Goal: Transaction & Acquisition: Purchase product/service

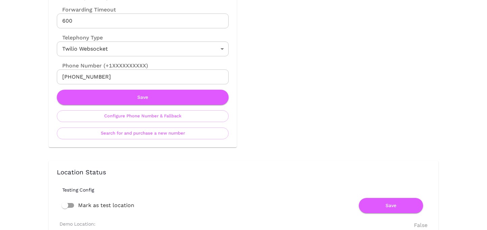
scroll to position [339, 0]
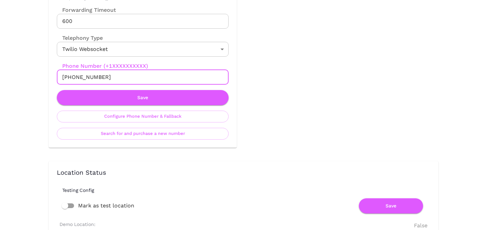
drag, startPoint x: 69, startPoint y: 78, endPoint x: 124, endPoint y: 78, distance: 54.7
click at [124, 78] on input "+13653625254" at bounding box center [143, 77] width 172 height 15
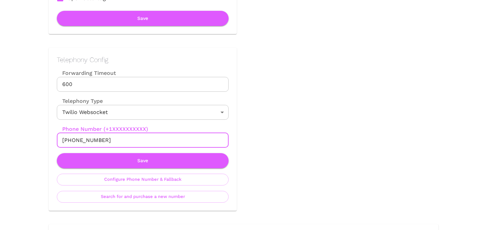
scroll to position [276, 0]
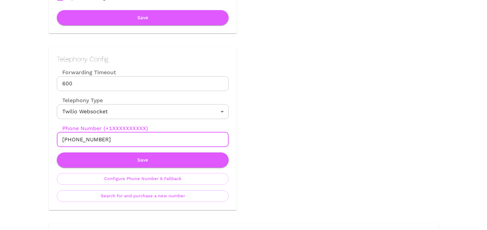
click at [70, 142] on input "+13653625254" at bounding box center [143, 139] width 172 height 15
drag, startPoint x: 69, startPoint y: 141, endPoint x: 121, endPoint y: 141, distance: 52.0
click at [122, 141] on input "+13653625254" at bounding box center [143, 139] width 172 height 15
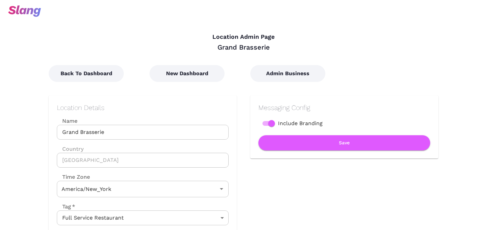
type input "Eastern Time"
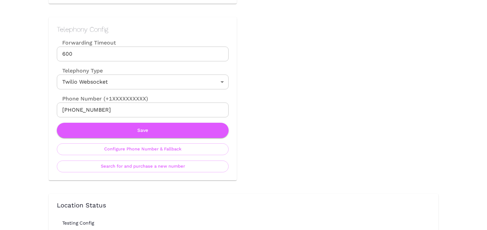
scroll to position [322, 0]
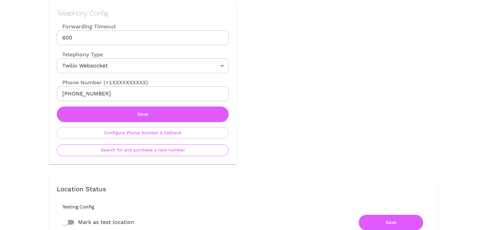
click at [159, 153] on button "Search for and purchase a new number" at bounding box center [143, 151] width 172 height 12
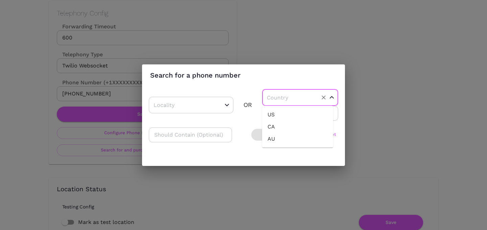
click at [280, 101] on input "text" at bounding box center [289, 98] width 49 height 10
click at [276, 111] on li "US" at bounding box center [297, 115] width 71 height 12
type input "US"
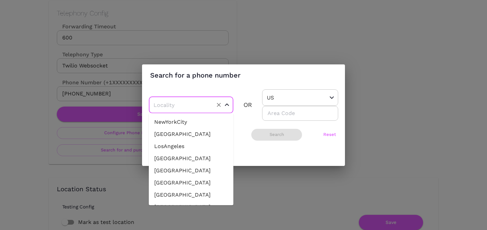
click at [200, 108] on input "text" at bounding box center [180, 105] width 57 height 10
click at [193, 123] on li "NewYorkCity" at bounding box center [191, 122] width 84 height 12
type input "NewYorkCity"
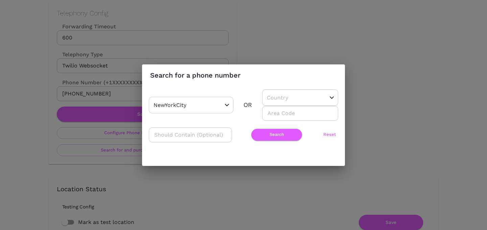
click at [255, 128] on div "​ Search Reset" at bounding box center [243, 135] width 189 height 15
click at [256, 131] on button "Search" at bounding box center [276, 135] width 51 height 12
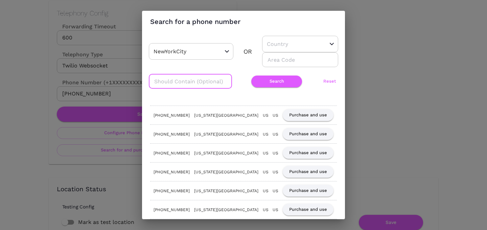
click at [164, 80] on input "text" at bounding box center [190, 81] width 83 height 15
click at [258, 83] on button "Search" at bounding box center [276, 82] width 51 height 12
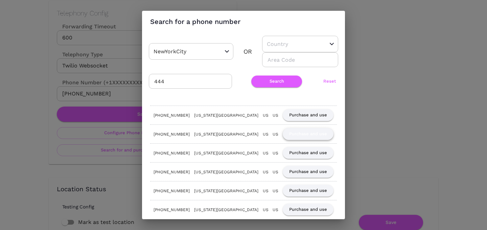
scroll to position [6, 0]
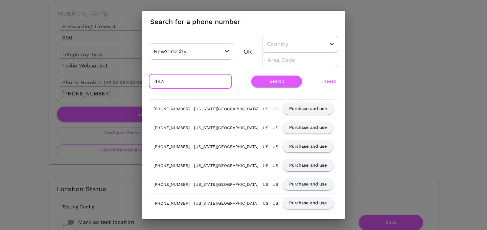
click at [194, 83] on input "444" at bounding box center [190, 81] width 83 height 15
click at [251, 80] on button "Search" at bounding box center [276, 82] width 51 height 12
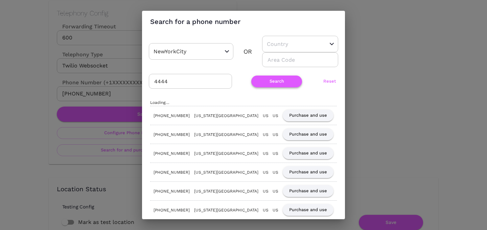
scroll to position [0, 0]
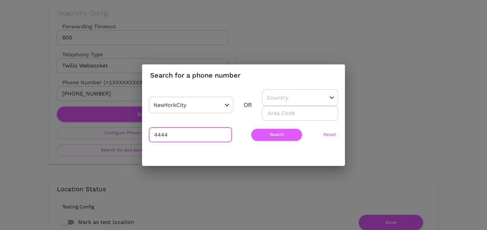
click at [169, 133] on input "4444" at bounding box center [190, 135] width 83 height 15
click at [261, 133] on button "Search" at bounding box center [276, 135] width 51 height 12
click at [173, 134] on input "5555" at bounding box center [190, 135] width 83 height 15
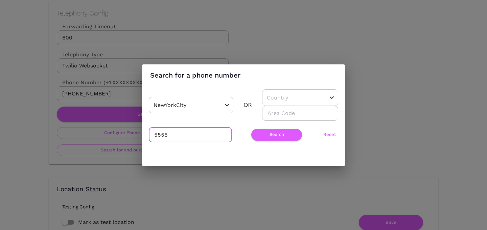
click at [173, 134] on input "5555" at bounding box center [190, 135] width 83 height 15
click at [279, 141] on div "8888 ​ Search Reset" at bounding box center [243, 135] width 189 height 15
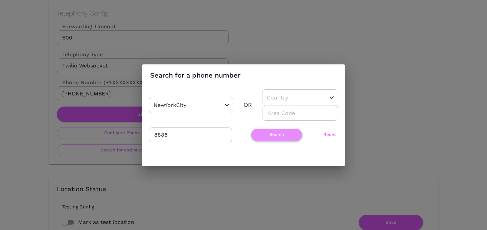
click at [276, 133] on button "Search" at bounding box center [276, 135] width 51 height 12
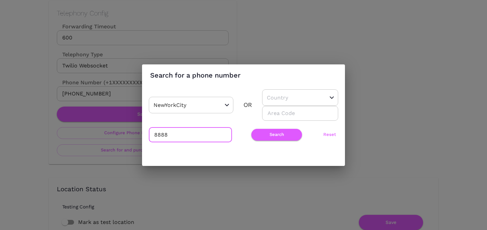
click at [187, 134] on input "8888" at bounding box center [190, 135] width 83 height 15
click at [251, 134] on button "Search" at bounding box center [276, 135] width 51 height 12
click at [180, 144] on div "NewYorkCity ​ OR ​ ​ 9999 ​ Search Reset" at bounding box center [243, 120] width 189 height 60
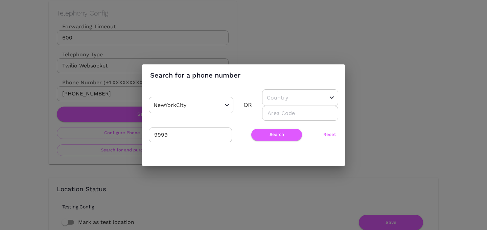
click at [178, 143] on div "NewYorkCity ​ OR ​ ​ 9999 ​ Search Reset" at bounding box center [243, 120] width 189 height 60
click at [178, 140] on input "9999" at bounding box center [190, 135] width 83 height 15
click at [268, 137] on button "Search" at bounding box center [276, 135] width 51 height 12
click at [183, 134] on input "999" at bounding box center [190, 135] width 83 height 15
click at [267, 133] on button "Search" at bounding box center [276, 135] width 51 height 12
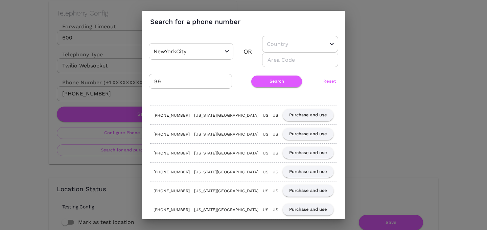
click at [160, 82] on input "99" at bounding box center [190, 81] width 83 height 15
type input "444"
click at [266, 82] on button "Search" at bounding box center [276, 82] width 51 height 12
click at [302, 172] on button "Purchase and use" at bounding box center [307, 172] width 51 height 12
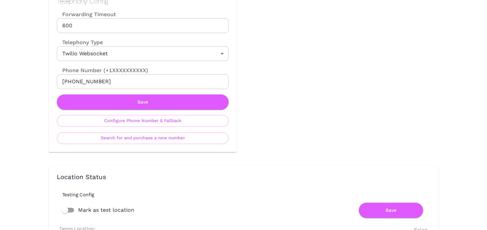
scroll to position [341, 0]
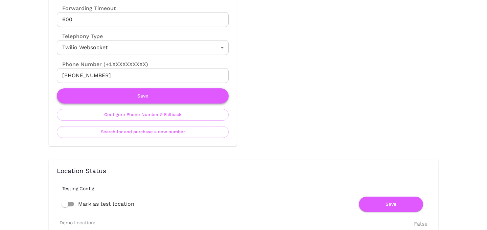
click at [136, 97] on button "Save" at bounding box center [143, 96] width 172 height 15
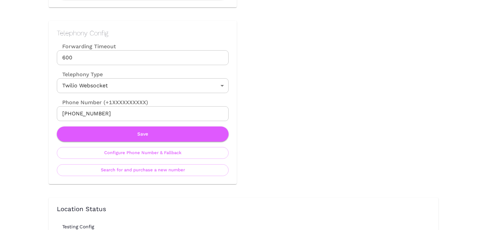
scroll to position [308, 0]
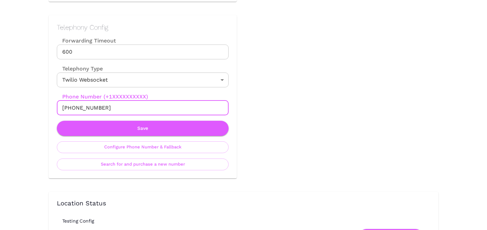
drag, startPoint x: 69, startPoint y: 108, endPoint x: 127, endPoint y: 108, distance: 57.8
click at [127, 108] on input "[PHONE_NUMBER]" at bounding box center [143, 108] width 172 height 15
